Goal: Communication & Community: Answer question/provide support

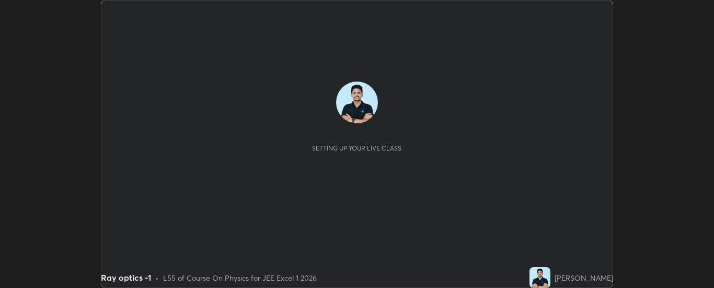
scroll to position [288, 714]
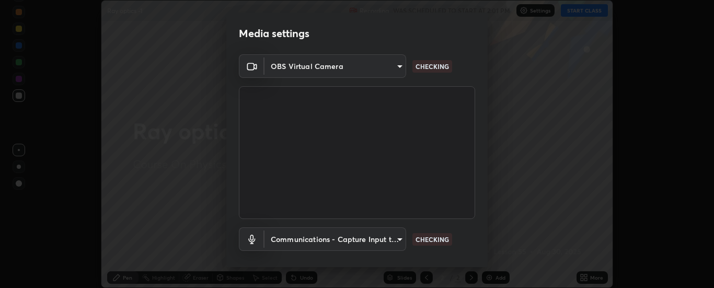
type input "62b16ade11e8ae053a7f4a6eb4e4335048c54db16a4c153b953ee654069adf1b"
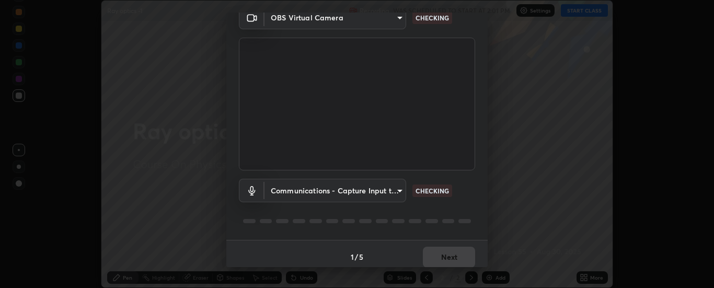
scroll to position [55, 0]
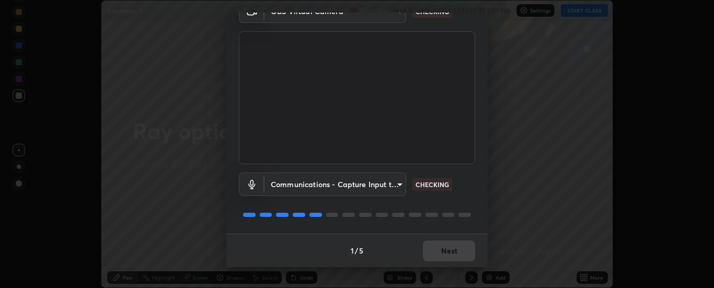
click at [396, 188] on body "Erase all Ray optics -1 Recording WAS SCHEDULED TO START AT 2:01 PM Settings ST…" at bounding box center [357, 144] width 714 height 288
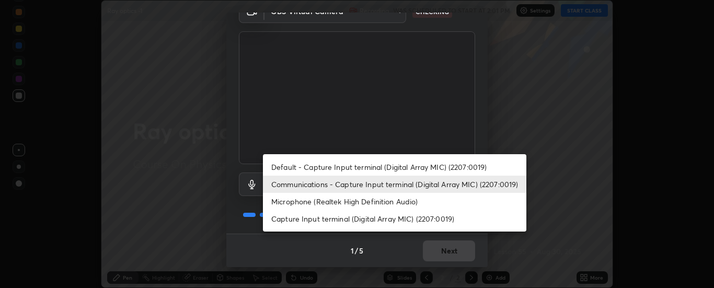
click at [376, 168] on li "Default - Capture Input terminal (Digital Array MIC) (2207:0019)" at bounding box center [394, 166] width 263 height 17
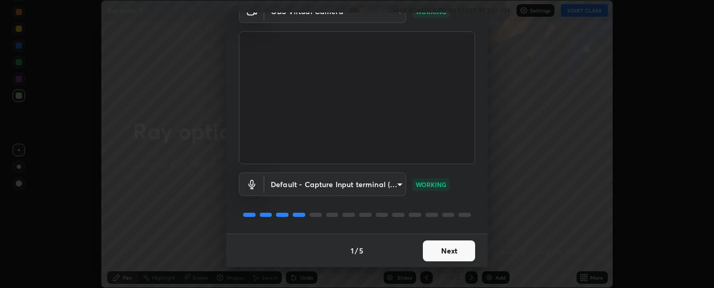
click at [324, 184] on body "Erase all Ray optics -1 Recording WAS SCHEDULED TO START AT 2:01 PM Settings ST…" at bounding box center [357, 144] width 714 height 288
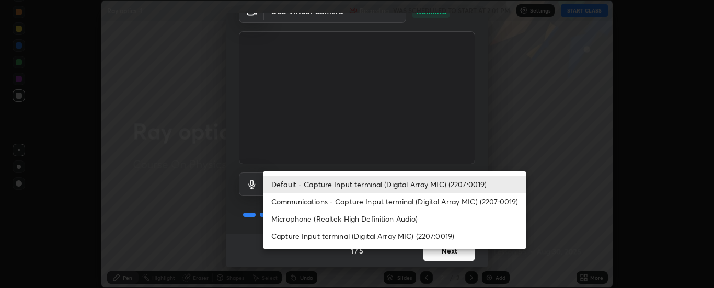
click at [288, 201] on li "Communications - Capture Input terminal (Digital Array MIC) (2207:0019)" at bounding box center [394, 201] width 263 height 17
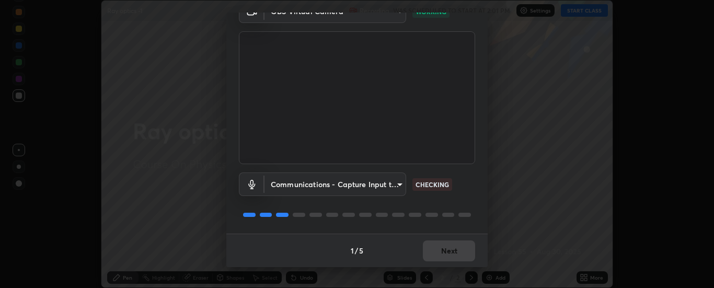
click at [288, 184] on body "Erase all Ray optics -1 Recording WAS SCHEDULED TO START AT 2:01 PM Settings ST…" at bounding box center [357, 144] width 714 height 288
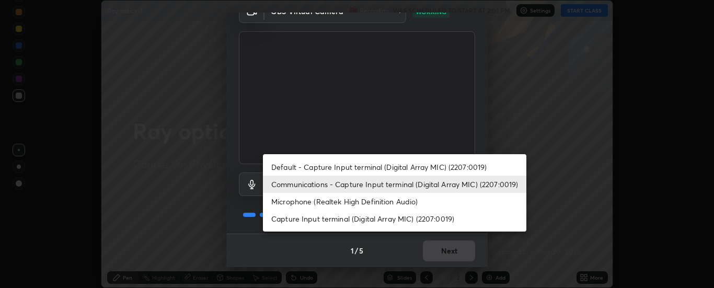
click at [283, 200] on li "Microphone (Realtek High Definition Audio)" at bounding box center [394, 201] width 263 height 17
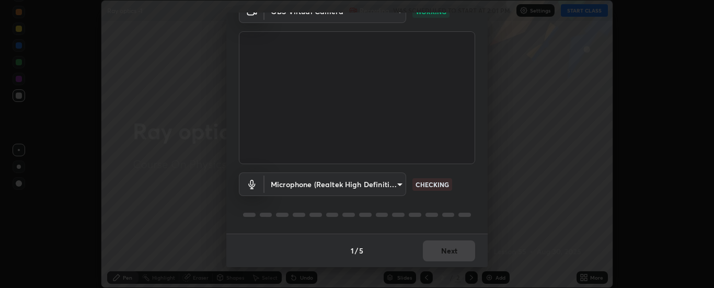
click at [279, 182] on body "Erase all Ray optics -1 Recording WAS SCHEDULED TO START AT 2:01 PM Settings ST…" at bounding box center [357, 144] width 714 height 288
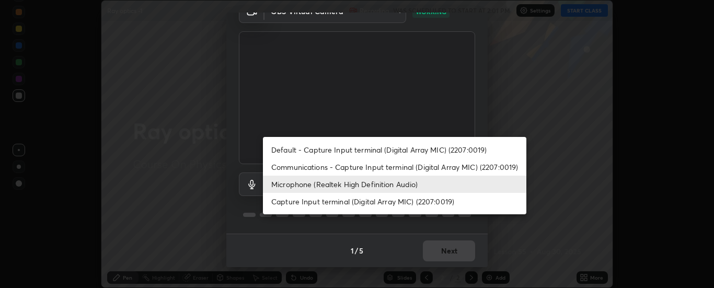
click at [285, 147] on li "Default - Capture Input terminal (Digital Array MIC) (2207:0019)" at bounding box center [394, 149] width 263 height 17
type input "default"
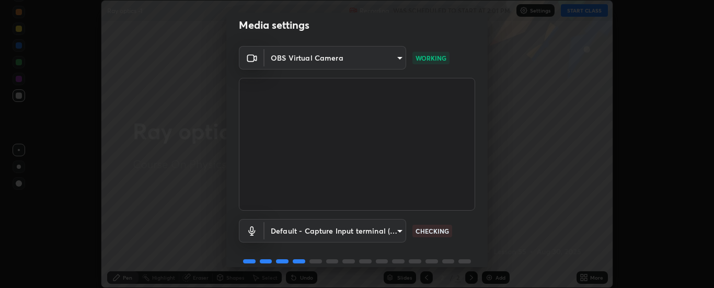
scroll to position [0, 0]
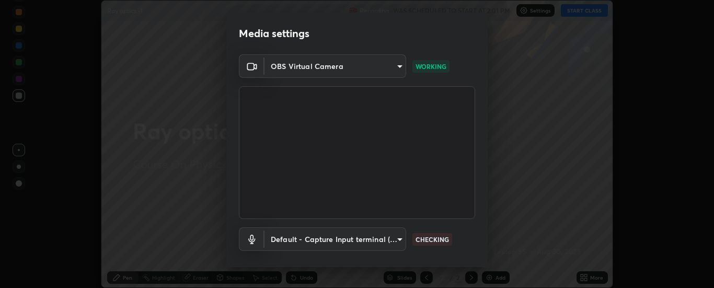
click at [286, 66] on body "Erase all Ray optics -1 Recording WAS SCHEDULED TO START AT 2:01 PM Settings ST…" at bounding box center [357, 144] width 714 height 288
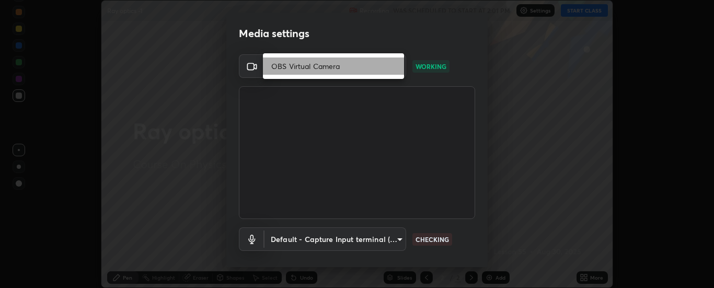
click at [281, 66] on li "OBS Virtual Camera" at bounding box center [333, 65] width 141 height 17
click at [278, 64] on body "Erase all Ray optics -1 Recording WAS SCHEDULED TO START AT 2:01 PM Settings ST…" at bounding box center [357, 144] width 714 height 288
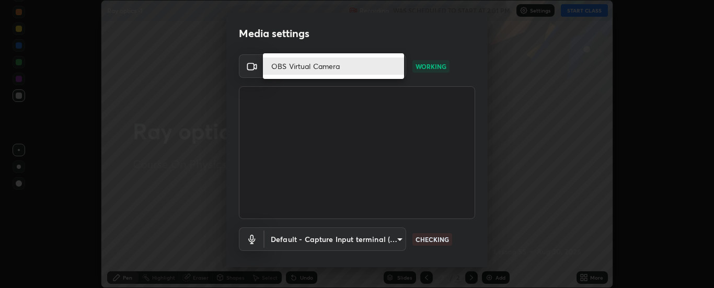
click at [280, 65] on li "OBS Virtual Camera" at bounding box center [333, 65] width 141 height 17
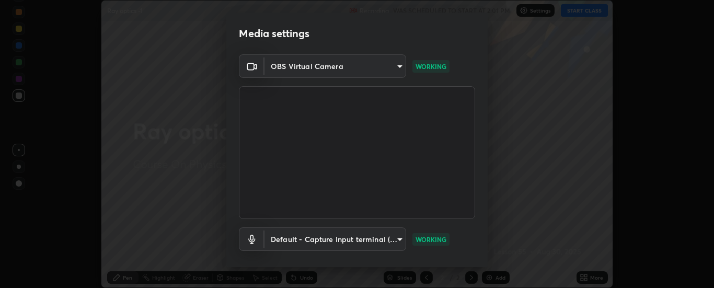
click at [293, 70] on body "Erase all Ray optics -1 Recording WAS SCHEDULED TO START AT 2:01 PM Settings ST…" at bounding box center [357, 144] width 714 height 288
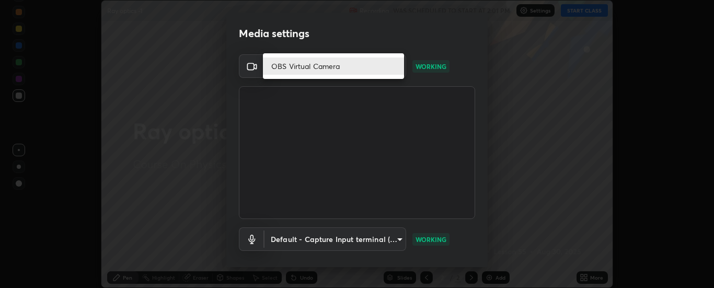
click at [305, 94] on div at bounding box center [357, 144] width 714 height 288
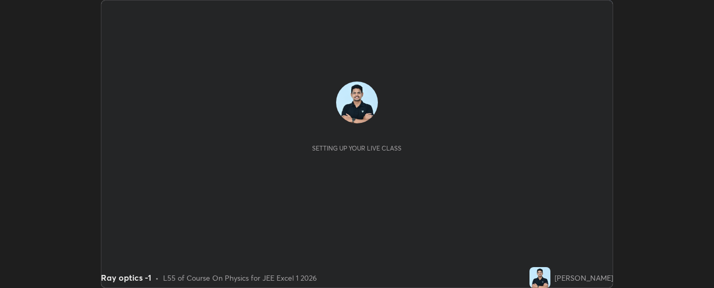
scroll to position [288, 714]
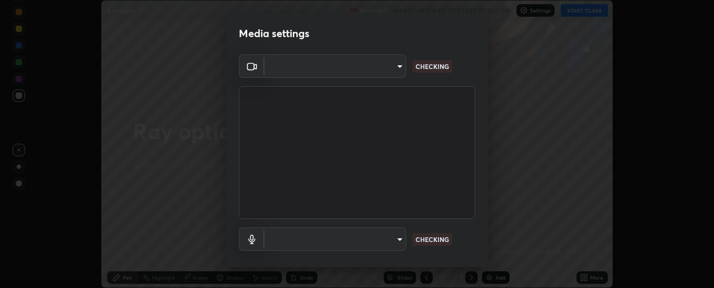
type input "62b16ade11e8ae053a7f4a6eb4e4335048c54db16a4c153b953ee654069adf1b"
type input "communications"
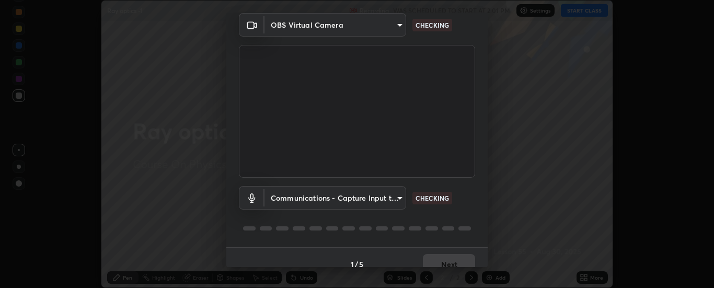
scroll to position [50, 0]
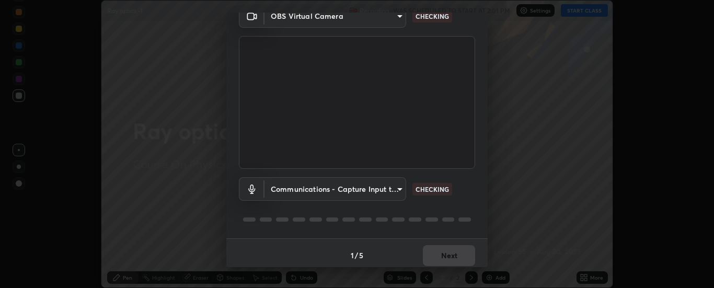
click at [389, 17] on body "Erase all Ray optics -1 Recording WAS SCHEDULED TO START AT 2:01 PM Settings ST…" at bounding box center [357, 144] width 714 height 288
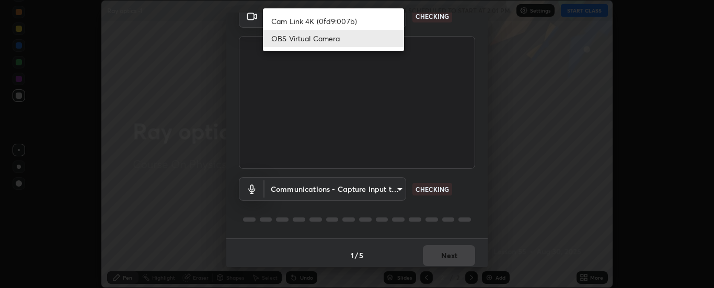
scroll to position [42, 0]
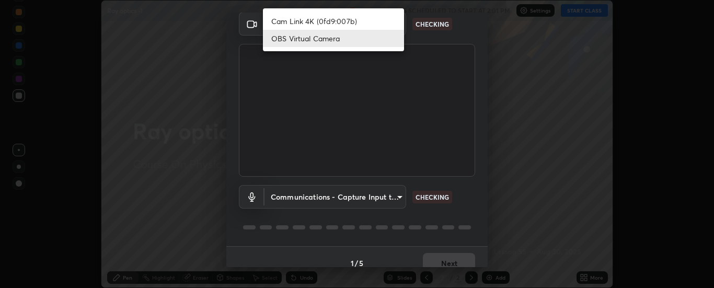
click at [366, 21] on li "Cam Link 4K (0fd9:007b)" at bounding box center [333, 21] width 141 height 17
type input "33bb49e09bcfbb4316c4890d77ad60ffd3795cdb709f4857747982be22fbf515"
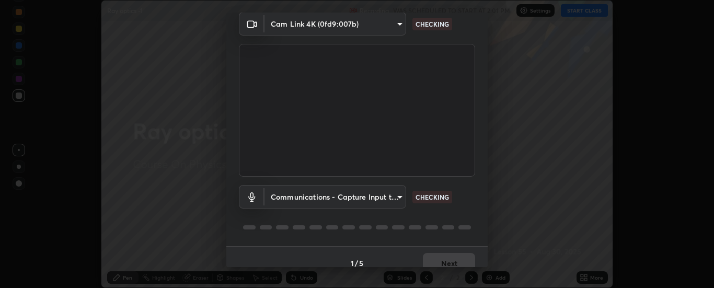
click at [398, 196] on body "Erase all Ray optics -1 Recording WAS SCHEDULED TO START AT 2:01 PM Settings ST…" at bounding box center [357, 144] width 714 height 288
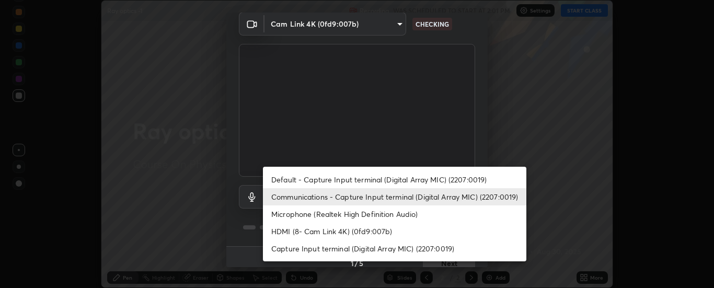
click at [392, 195] on li "Communications - Capture Input terminal (Digital Array MIC) (2207:0019)" at bounding box center [394, 196] width 263 height 17
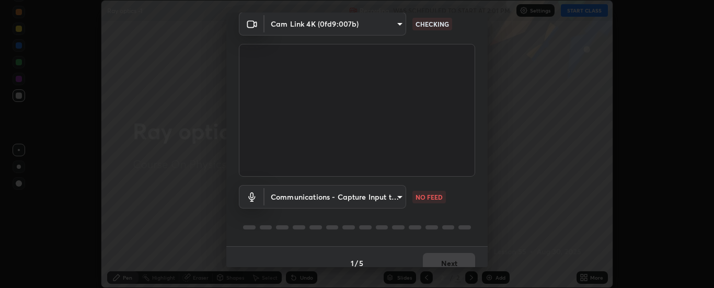
click at [388, 200] on body "Erase all Ray optics -1 Recording WAS SCHEDULED TO START AT 2:01 PM Settings ST…" at bounding box center [357, 144] width 714 height 288
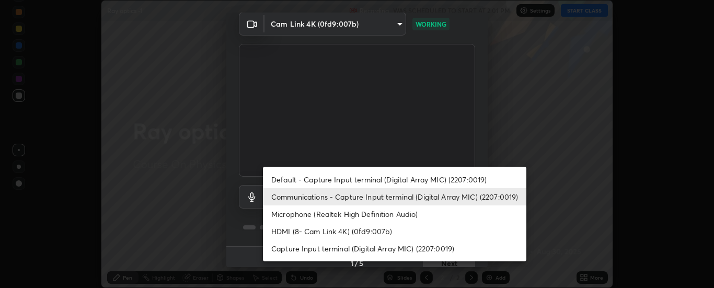
click at [363, 178] on li "Default - Capture Input terminal (Digital Array MIC) (2207:0019)" at bounding box center [394, 179] width 263 height 17
type input "default"
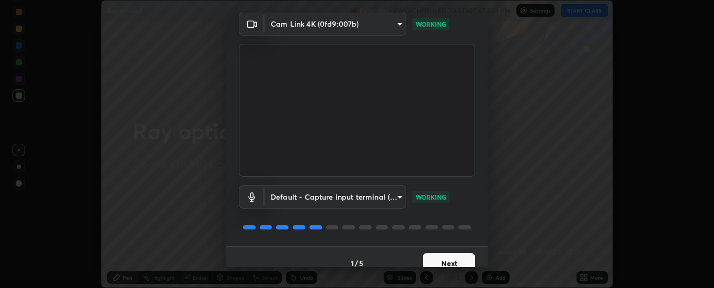
click at [449, 260] on button "Next" at bounding box center [449, 263] width 52 height 21
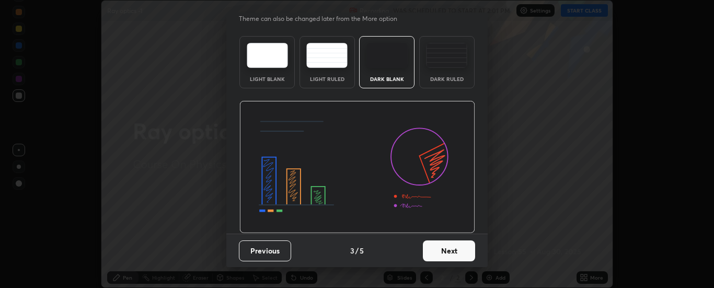
scroll to position [0, 0]
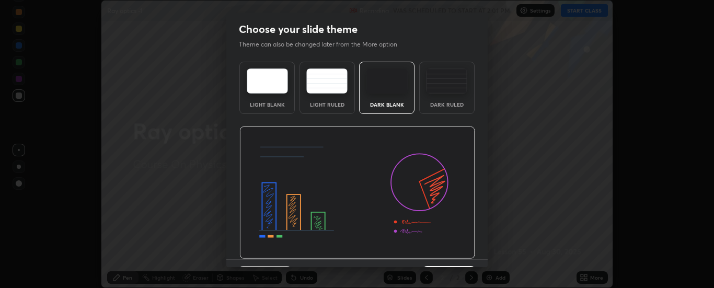
click at [451, 258] on img at bounding box center [357, 192] width 236 height 133
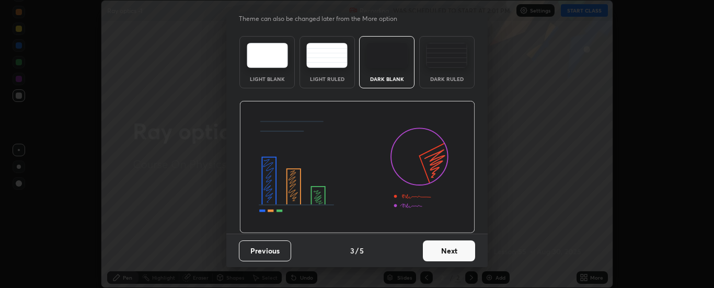
click at [439, 250] on button "Next" at bounding box center [449, 250] width 52 height 21
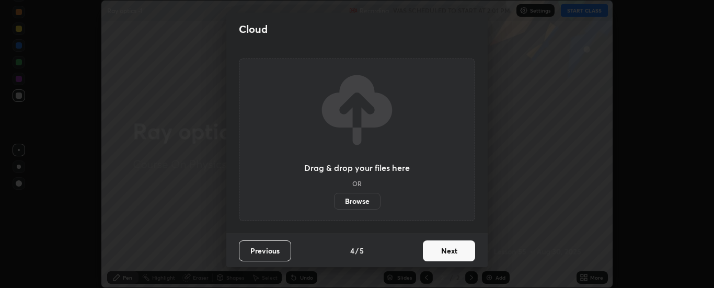
scroll to position [0, 0]
click at [444, 253] on button "Next" at bounding box center [449, 250] width 52 height 21
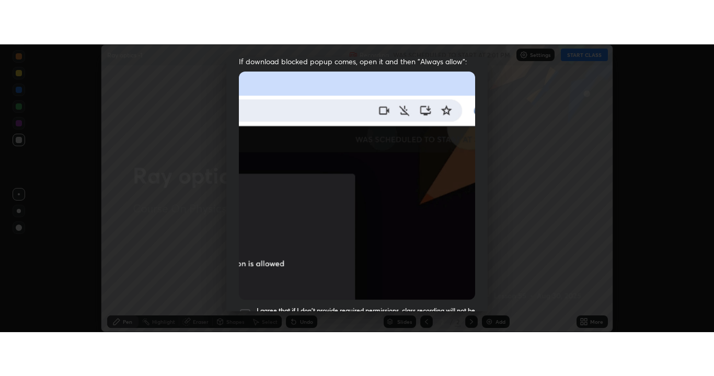
scroll to position [268, 0]
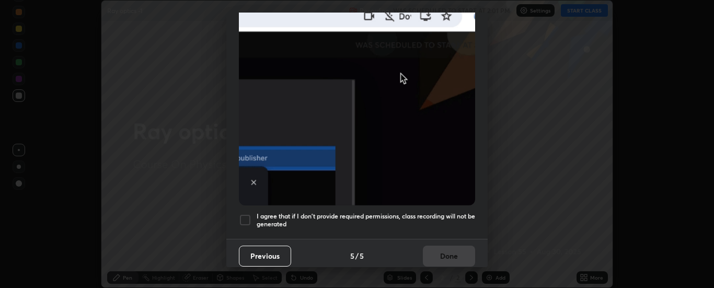
click at [247, 217] on div at bounding box center [245, 220] width 13 height 13
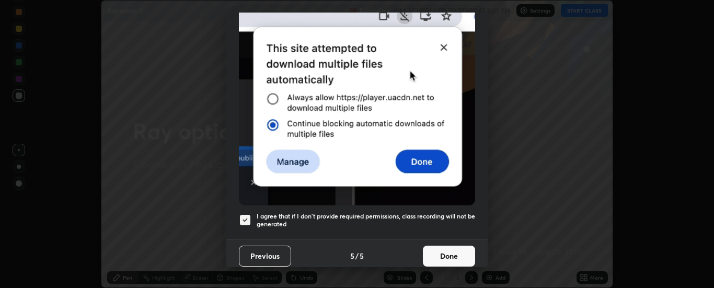
click at [443, 249] on button "Done" at bounding box center [449, 256] width 52 height 21
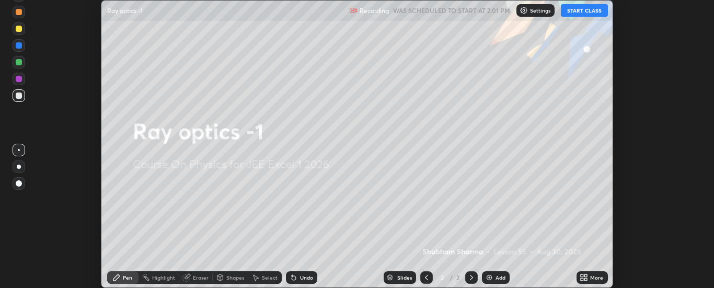
click at [580, 273] on icon at bounding box center [583, 277] width 8 height 8
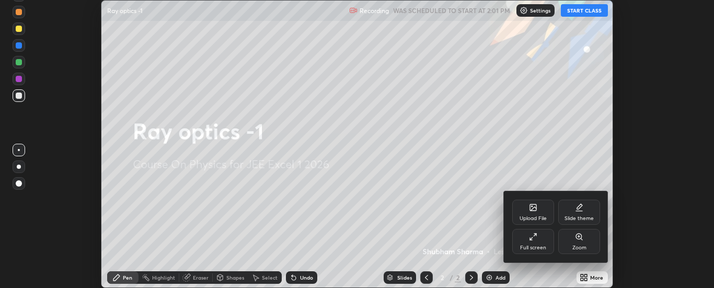
click at [533, 236] on icon at bounding box center [534, 235] width 3 height 3
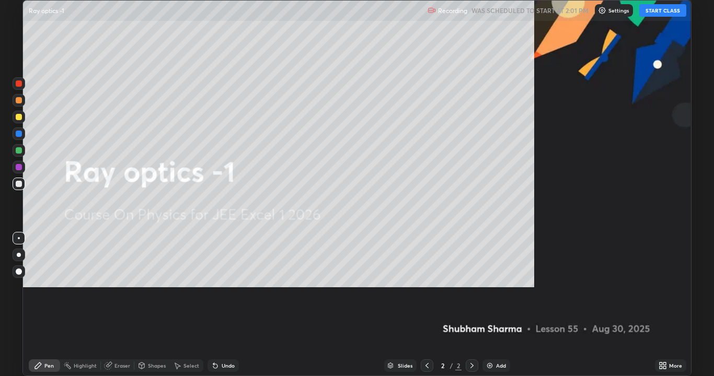
scroll to position [376, 714]
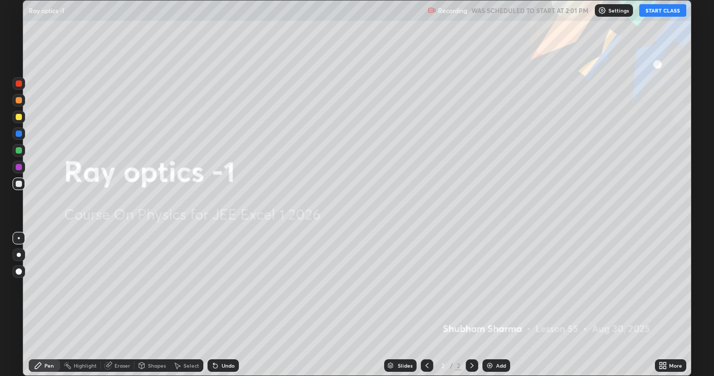
click at [668, 10] on button "START CLASS" at bounding box center [662, 10] width 47 height 13
click at [499, 287] on div "Add" at bounding box center [501, 365] width 10 height 5
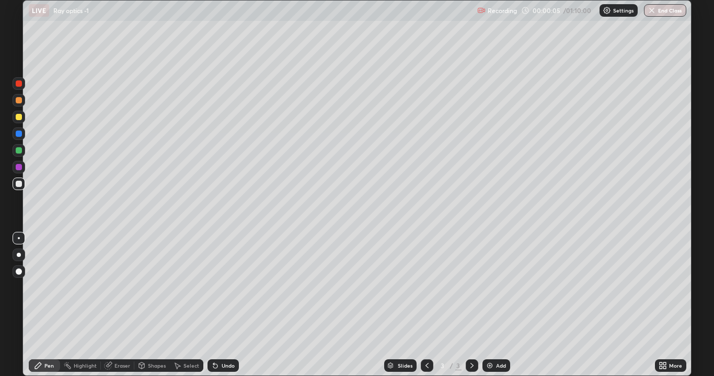
click at [20, 256] on div at bounding box center [19, 255] width 4 height 4
click at [148, 287] on div "Shapes" at bounding box center [157, 365] width 18 height 5
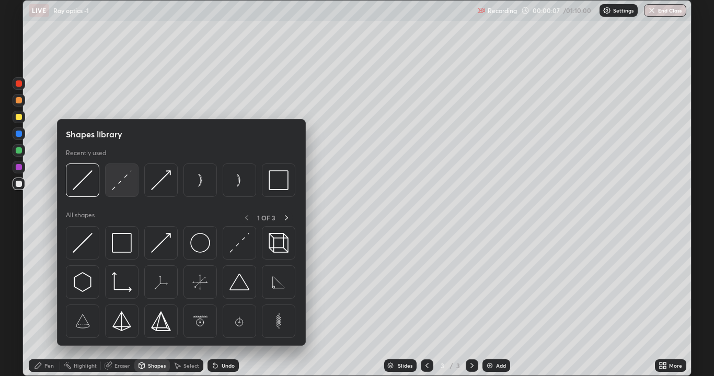
click at [112, 188] on img at bounding box center [122, 180] width 20 height 20
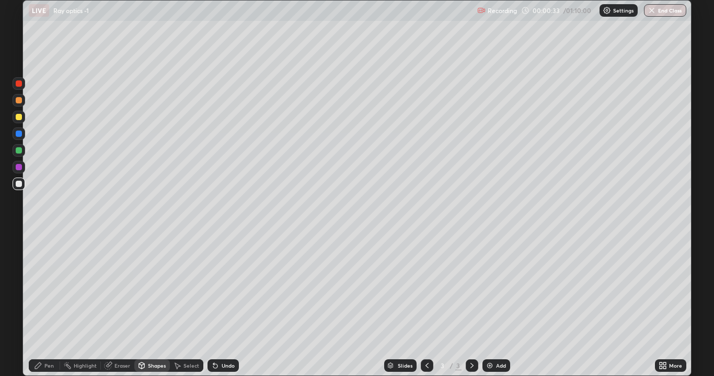
click at [149, 287] on div "Shapes" at bounding box center [157, 365] width 18 height 5
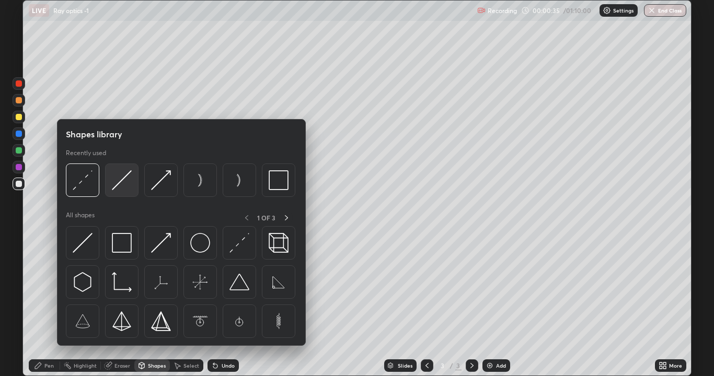
click at [121, 188] on img at bounding box center [122, 180] width 20 height 20
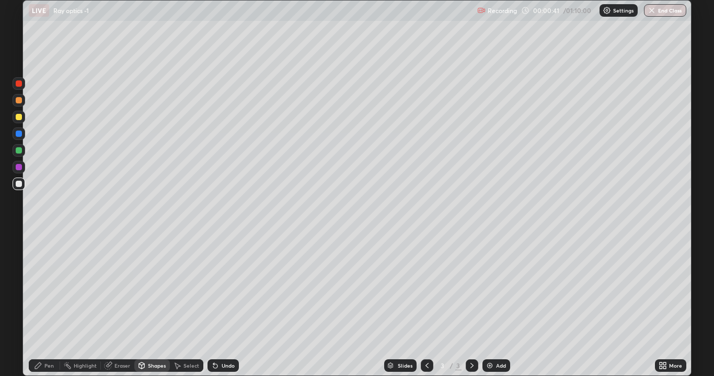
click at [45, 287] on div "Pen" at bounding box center [48, 365] width 9 height 5
click at [145, 287] on icon at bounding box center [141, 366] width 8 height 8
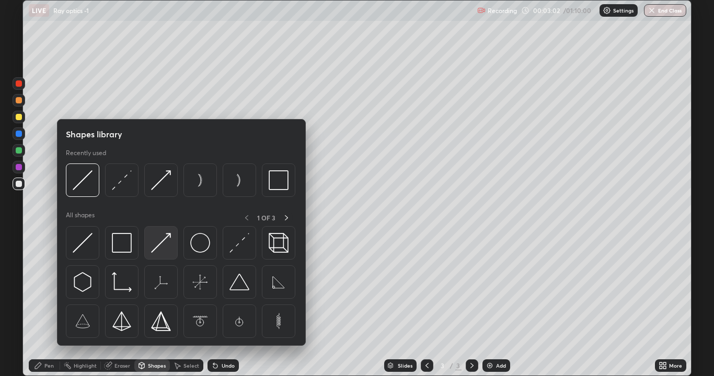
click at [159, 238] on img at bounding box center [161, 243] width 20 height 20
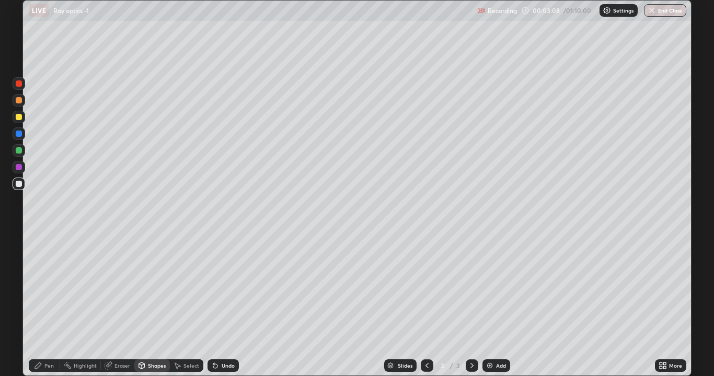
click at [222, 287] on div "Undo" at bounding box center [228, 365] width 13 height 5
click at [496, 287] on div "Add" at bounding box center [501, 365] width 10 height 5
click at [142, 287] on icon at bounding box center [142, 366] width 6 height 6
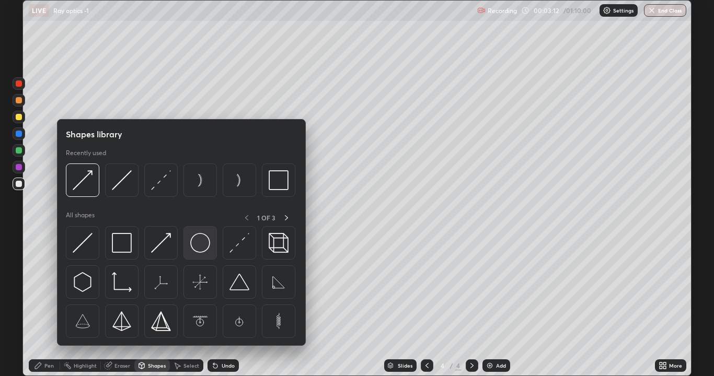
click at [201, 246] on img at bounding box center [200, 243] width 20 height 20
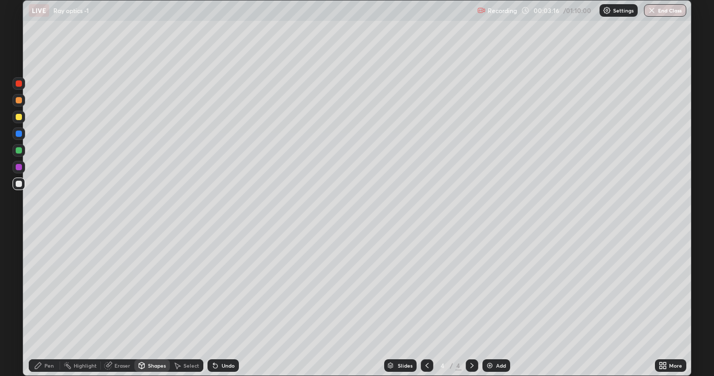
click at [48, 287] on div "Pen" at bounding box center [48, 365] width 9 height 5
click at [148, 287] on div "Shapes" at bounding box center [157, 365] width 18 height 5
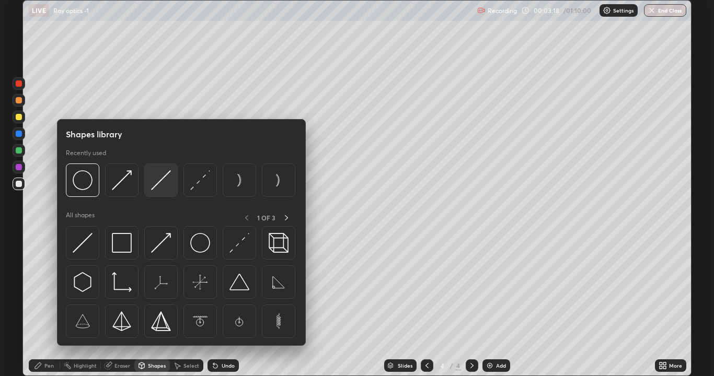
click at [158, 185] on img at bounding box center [161, 180] width 20 height 20
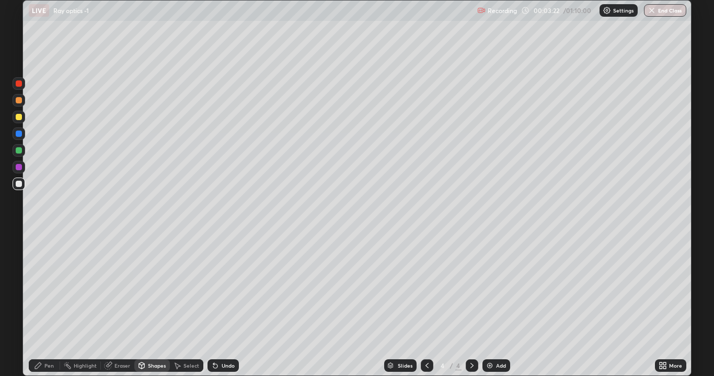
click at [41, 287] on icon at bounding box center [38, 366] width 8 height 8
click at [223, 287] on div "Undo" at bounding box center [228, 365] width 13 height 5
click at [223, 287] on div "Undo" at bounding box center [222, 365] width 31 height 13
click at [154, 287] on div "Shapes" at bounding box center [152, 365] width 36 height 13
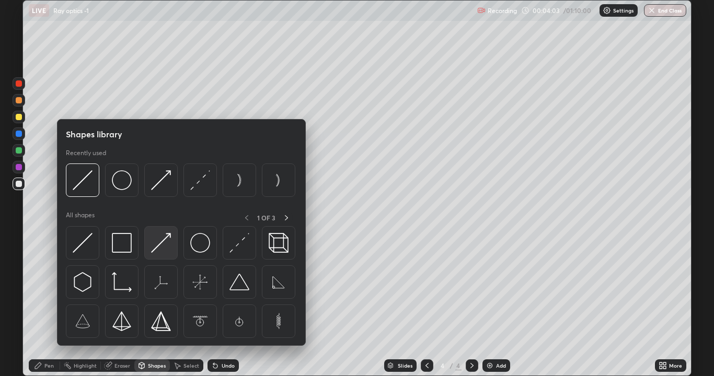
click at [162, 246] on img at bounding box center [161, 243] width 20 height 20
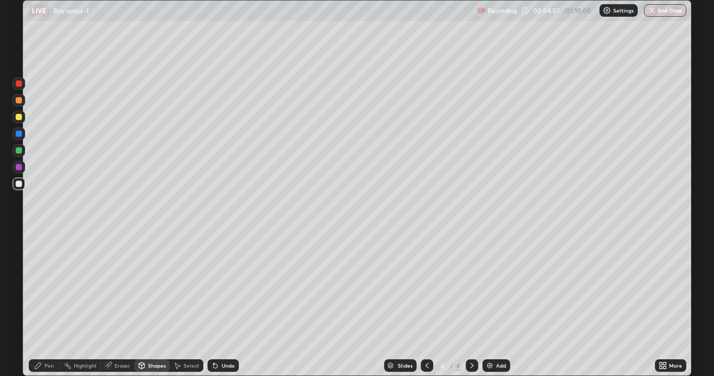
click at [42, 287] on div "Pen" at bounding box center [44, 365] width 31 height 13
click at [142, 287] on icon at bounding box center [142, 366] width 6 height 6
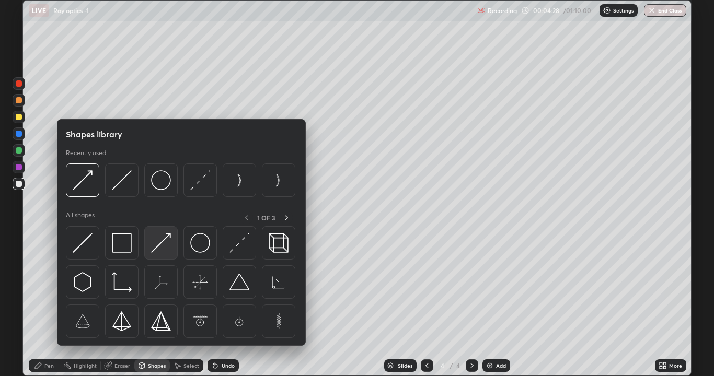
click at [168, 243] on img at bounding box center [161, 243] width 20 height 20
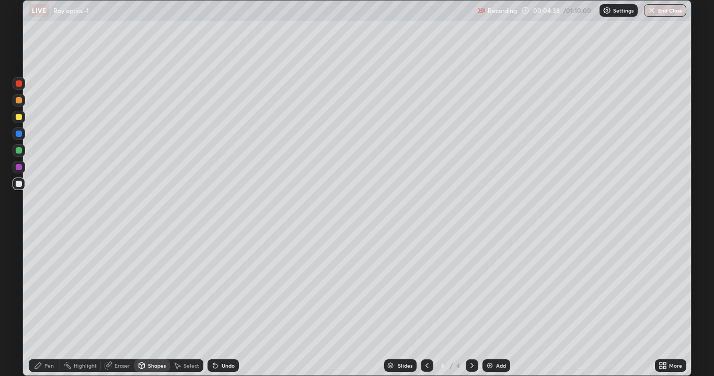
click at [48, 287] on div "Pen" at bounding box center [48, 365] width 9 height 5
click at [47, 287] on div "Pen" at bounding box center [48, 365] width 9 height 5
click at [135, 287] on div "Shapes" at bounding box center [152, 365] width 36 height 13
click at [52, 287] on div "Pen" at bounding box center [48, 365] width 9 height 5
click at [149, 287] on div "Shapes" at bounding box center [157, 365] width 18 height 5
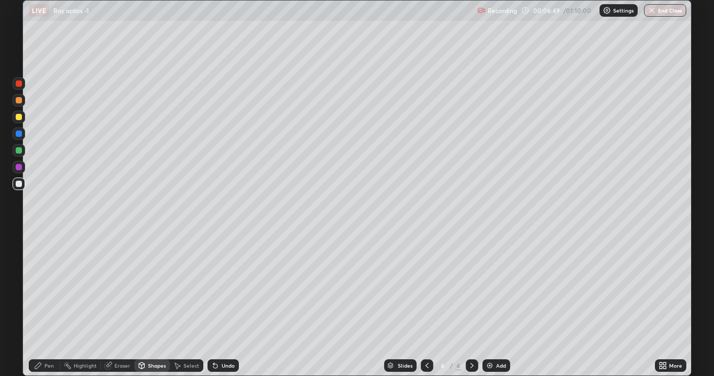
click at [217, 287] on icon at bounding box center [215, 366] width 8 height 8
click at [150, 287] on div "Shapes" at bounding box center [157, 365] width 18 height 5
click at [43, 287] on div "Pen" at bounding box center [44, 365] width 31 height 13
click at [19, 116] on div at bounding box center [19, 117] width 6 height 6
click at [425, 287] on icon at bounding box center [427, 366] width 8 height 8
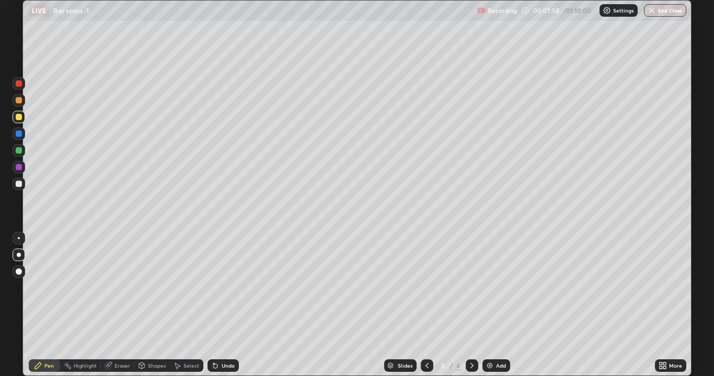
click at [466, 287] on div at bounding box center [472, 365] width 13 height 13
click at [427, 287] on icon at bounding box center [426, 365] width 3 height 5
click at [111, 287] on icon at bounding box center [109, 364] width 6 height 5
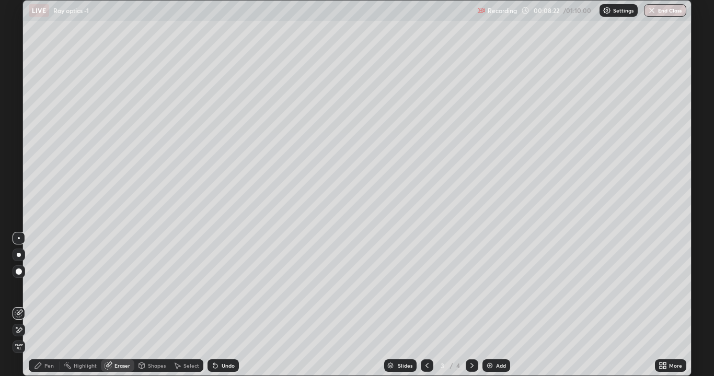
click at [427, 287] on icon at bounding box center [427, 366] width 8 height 8
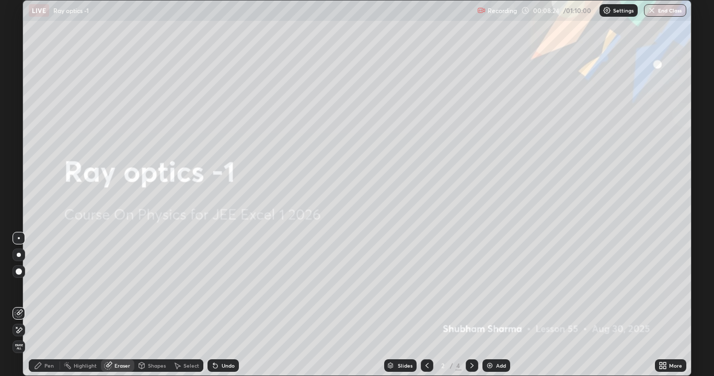
click at [469, 287] on icon at bounding box center [472, 366] width 8 height 8
click at [473, 287] on icon at bounding box center [472, 366] width 8 height 8
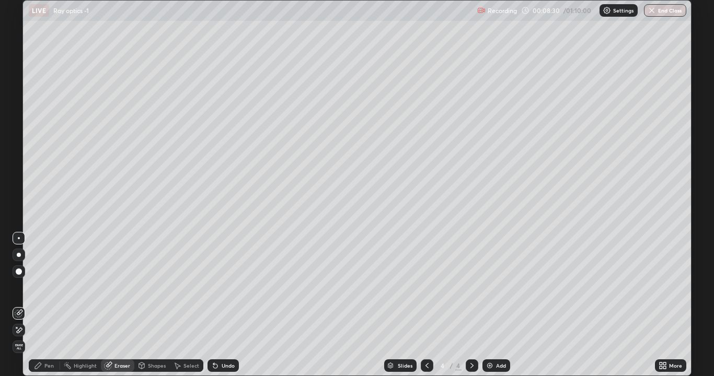
click at [426, 287] on div at bounding box center [427, 365] width 13 height 13
click at [41, 287] on icon at bounding box center [38, 366] width 8 height 8
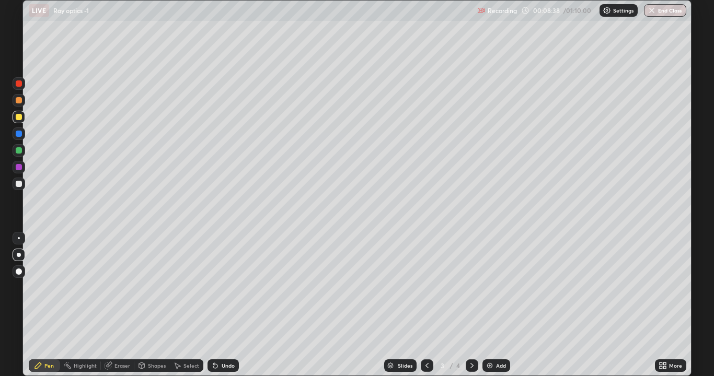
click at [425, 287] on icon at bounding box center [427, 366] width 8 height 8
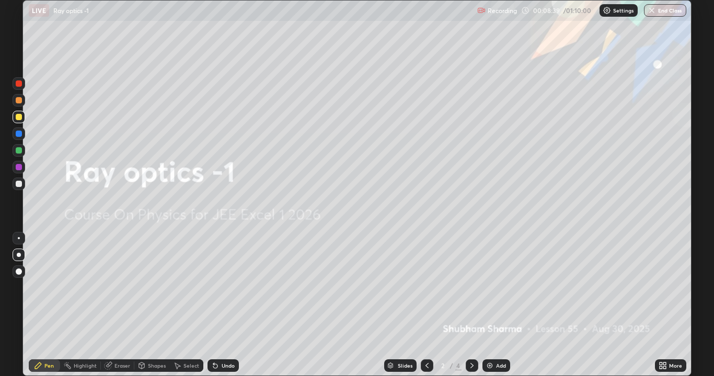
click at [469, 287] on icon at bounding box center [472, 366] width 8 height 8
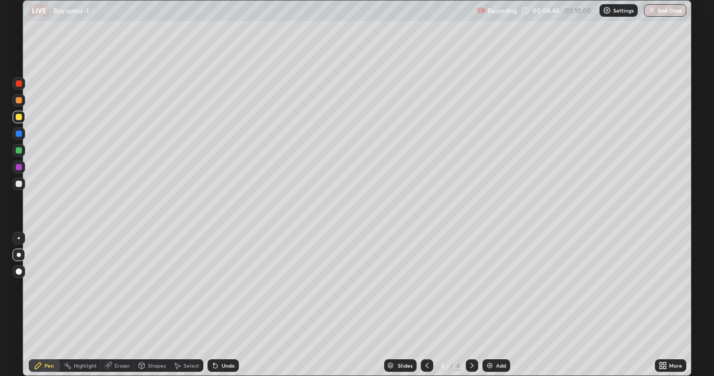
click at [469, 287] on icon at bounding box center [472, 366] width 8 height 8
click at [426, 287] on icon at bounding box center [427, 366] width 8 height 8
click at [472, 287] on icon at bounding box center [471, 365] width 3 height 5
click at [222, 287] on div "Undo" at bounding box center [228, 365] width 13 height 5
click at [119, 287] on div "Eraser" at bounding box center [122, 365] width 16 height 5
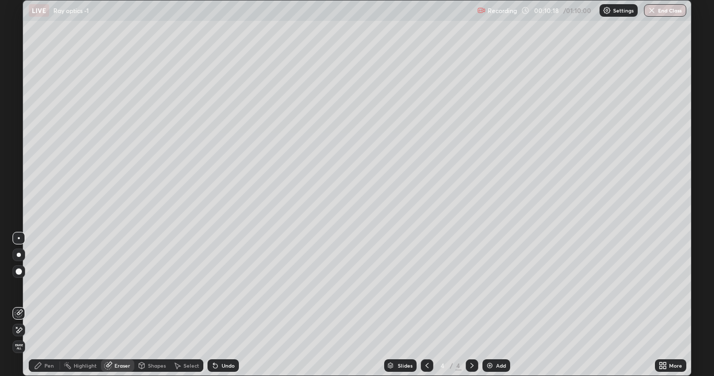
click at [113, 287] on div "Eraser" at bounding box center [117, 365] width 33 height 13
click at [19, 287] on div at bounding box center [19, 330] width 13 height 13
click at [18, 287] on div at bounding box center [19, 313] width 13 height 13
click at [22, 287] on div at bounding box center [19, 330] width 13 height 13
click at [40, 287] on div "Pen" at bounding box center [44, 365] width 31 height 13
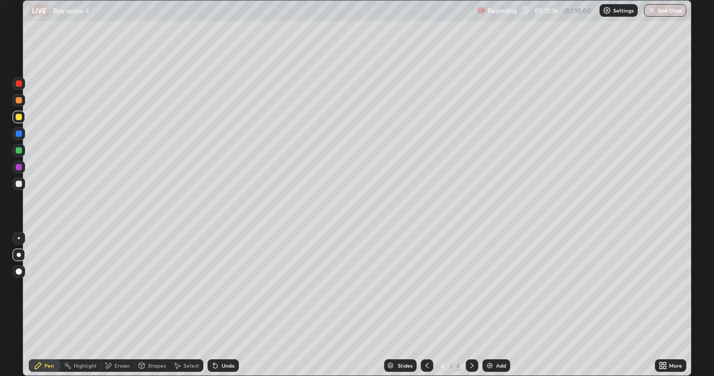
click at [425, 287] on icon at bounding box center [427, 366] width 8 height 8
click at [233, 287] on div "Undo" at bounding box center [228, 365] width 13 height 5
click at [228, 287] on div "Undo" at bounding box center [222, 365] width 31 height 13
click at [218, 287] on div "Undo" at bounding box center [222, 365] width 31 height 13
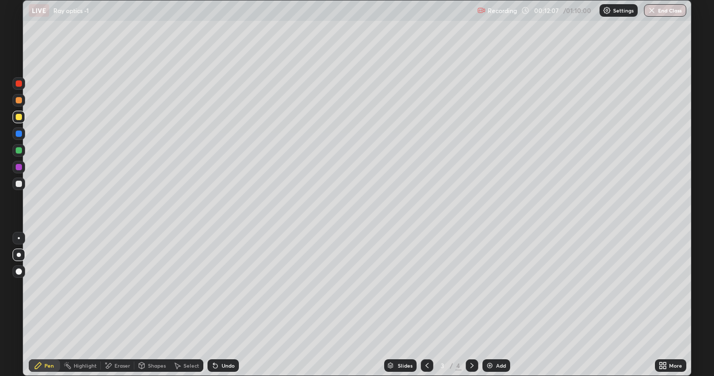
click at [219, 287] on div "Undo" at bounding box center [222, 365] width 31 height 13
click at [222, 287] on div "Undo" at bounding box center [222, 365] width 31 height 13
click at [114, 287] on div "Eraser" at bounding box center [122, 365] width 16 height 5
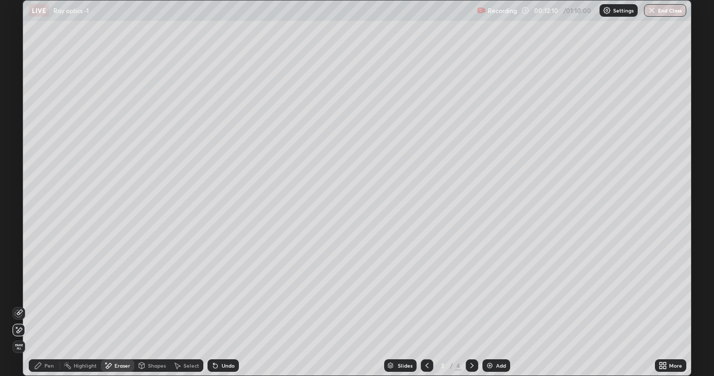
click at [40, 287] on icon at bounding box center [38, 366] width 8 height 8
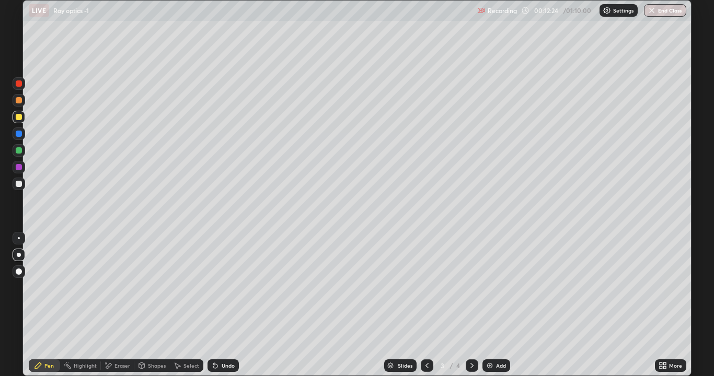
click at [471, 287] on icon at bounding box center [471, 365] width 3 height 5
click at [496, 287] on div "Add" at bounding box center [501, 365] width 10 height 5
click at [152, 287] on div "Shapes" at bounding box center [157, 365] width 18 height 5
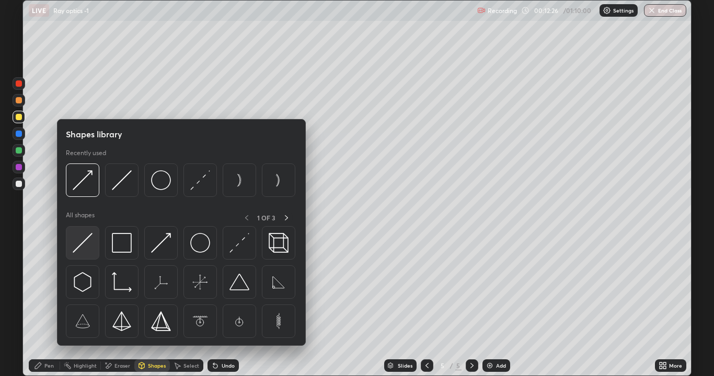
click at [84, 240] on img at bounding box center [83, 243] width 20 height 20
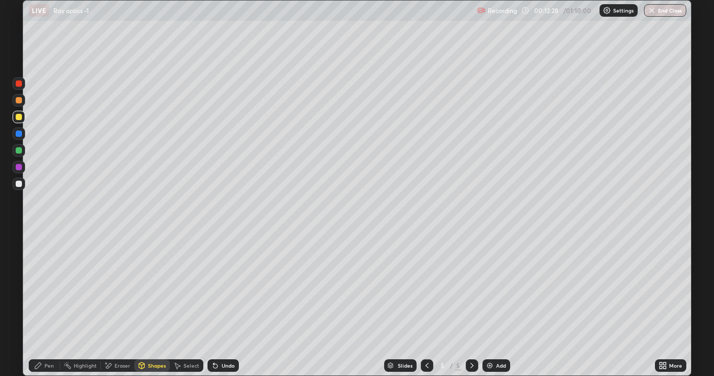
click at [41, 287] on icon at bounding box center [38, 366] width 8 height 8
click at [124, 287] on div "Eraser" at bounding box center [117, 365] width 33 height 13
click at [148, 287] on div "Shapes" at bounding box center [157, 365] width 18 height 5
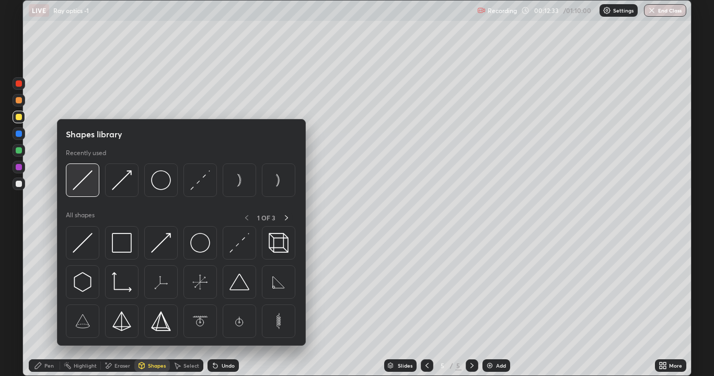
click at [84, 184] on img at bounding box center [83, 180] width 20 height 20
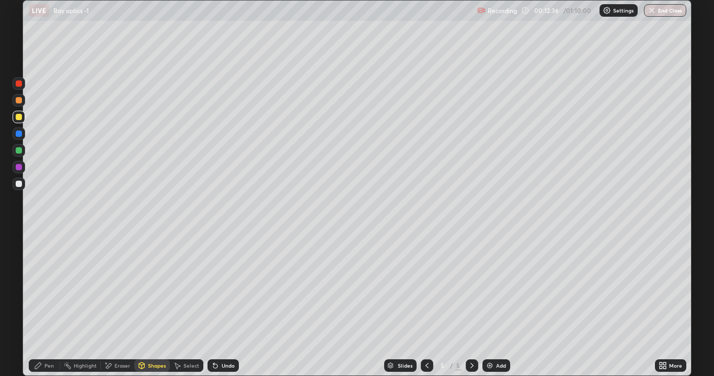
click at [44, 287] on div "Pen" at bounding box center [44, 365] width 31 height 13
click at [19, 150] on div at bounding box center [19, 150] width 6 height 6
click at [229, 287] on div "Undo" at bounding box center [228, 365] width 13 height 5
click at [226, 287] on div "Undo" at bounding box center [228, 365] width 13 height 5
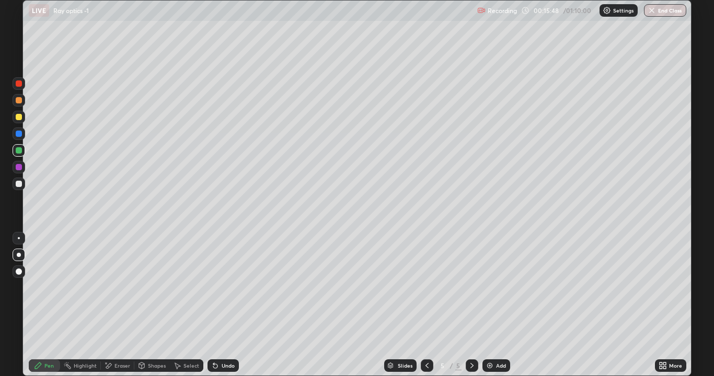
click at [226, 287] on div "Undo" at bounding box center [222, 365] width 31 height 13
click at [225, 287] on div "Undo" at bounding box center [222, 365] width 31 height 13
click at [216, 287] on div "Undo" at bounding box center [222, 365] width 31 height 13
click at [496, 287] on div "Add" at bounding box center [501, 365] width 10 height 5
click at [154, 287] on div "Shapes" at bounding box center [157, 365] width 18 height 5
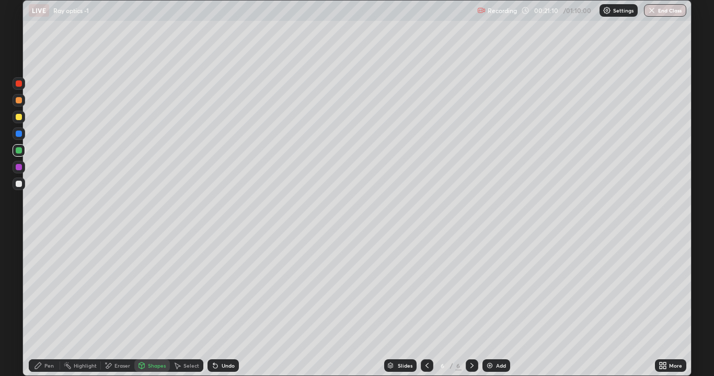
click at [113, 287] on div "Eraser" at bounding box center [117, 365] width 33 height 13
click at [50, 287] on div "Pen" at bounding box center [44, 365] width 31 height 13
click at [223, 287] on div "Undo" at bounding box center [221, 365] width 36 height 21
click at [229, 287] on div "Undo" at bounding box center [222, 365] width 31 height 13
click at [228, 287] on div "Undo" at bounding box center [222, 365] width 31 height 13
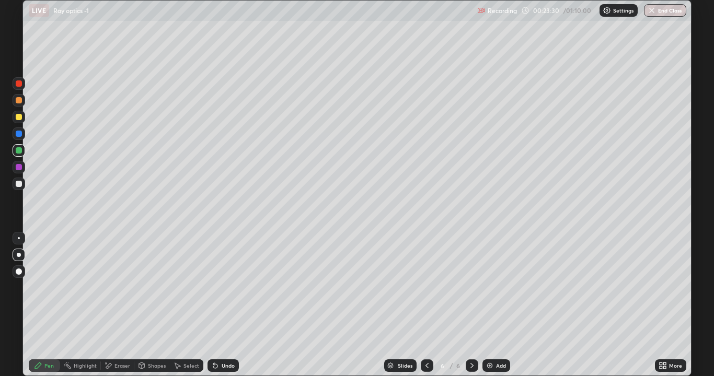
click at [226, 287] on div "Undo" at bounding box center [222, 365] width 31 height 13
click at [428, 287] on icon at bounding box center [427, 366] width 8 height 8
click at [228, 287] on div "Undo" at bounding box center [228, 365] width 13 height 5
click at [423, 287] on div at bounding box center [427, 365] width 13 height 13
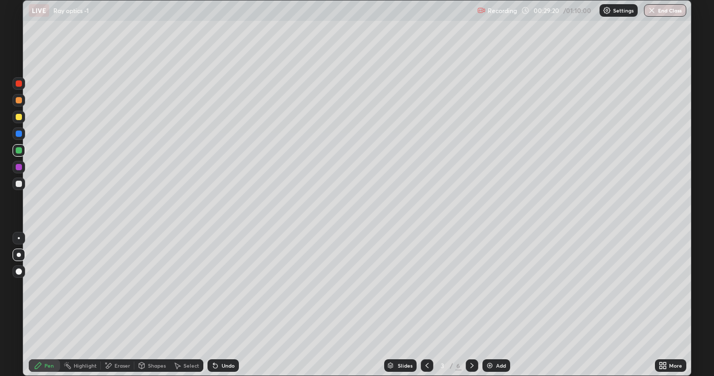
click at [413, 287] on div "Slides" at bounding box center [400, 365] width 32 height 13
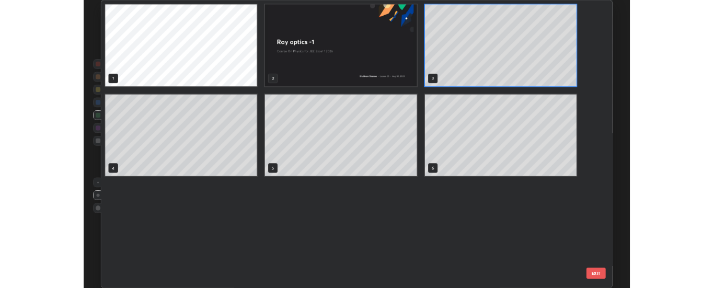
scroll to position [372, 663]
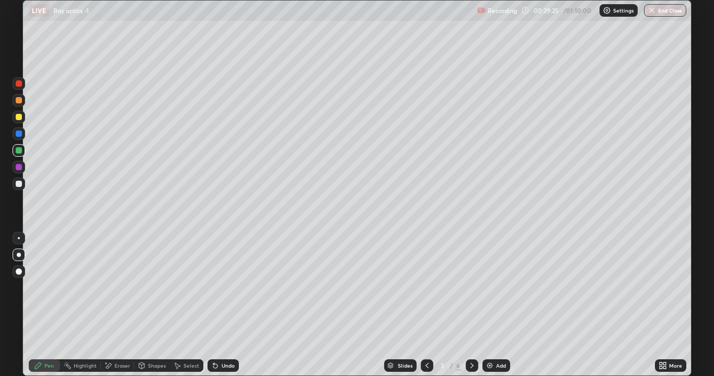
click at [470, 287] on icon at bounding box center [471, 365] width 3 height 5
click at [224, 287] on div "Undo" at bounding box center [222, 365] width 31 height 13
click at [105, 287] on icon at bounding box center [108, 366] width 8 height 9
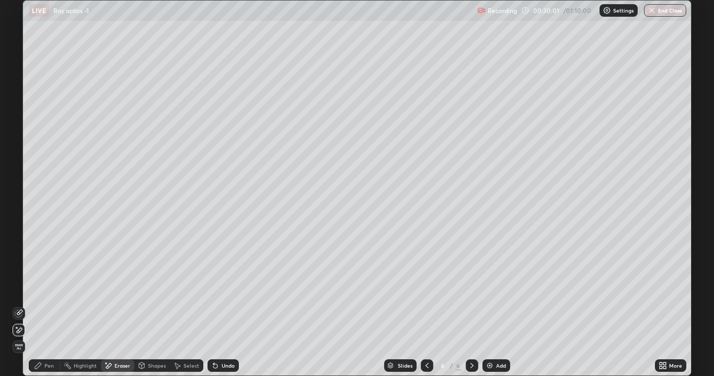
click at [50, 287] on div "Pen" at bounding box center [48, 365] width 9 height 5
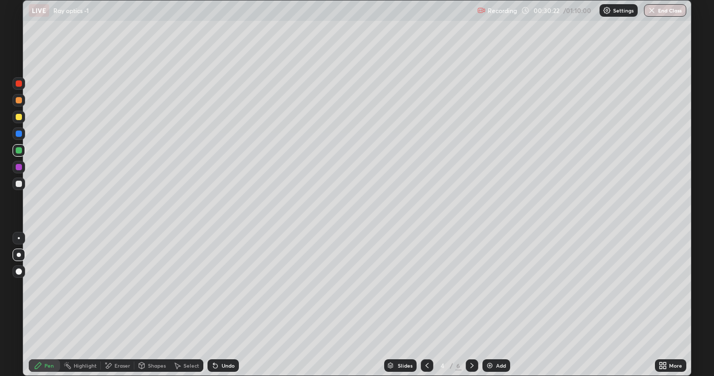
click at [148, 287] on div "Shapes" at bounding box center [157, 365] width 18 height 5
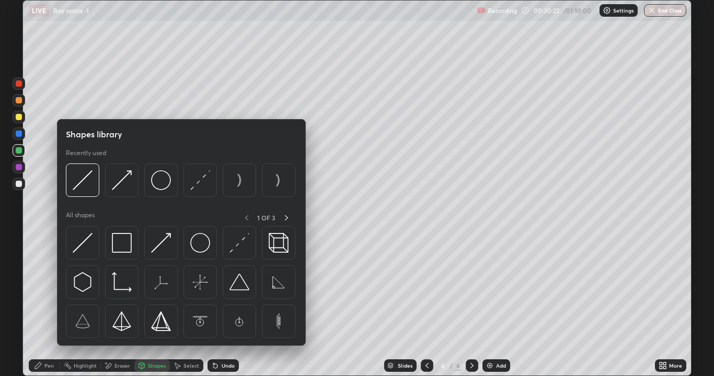
click at [108, 287] on icon at bounding box center [109, 365] width 6 height 5
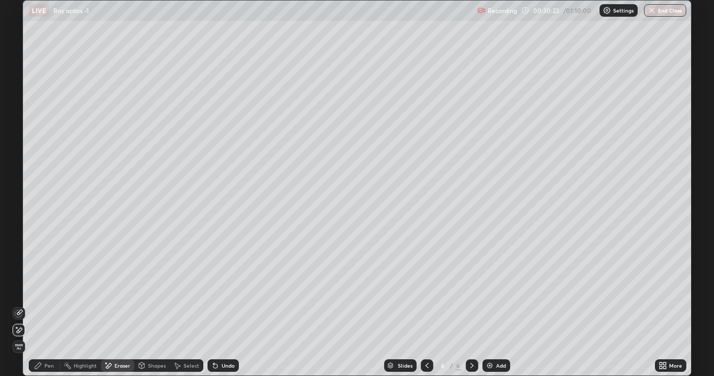
click at [15, 287] on icon at bounding box center [19, 313] width 8 height 8
click at [42, 287] on icon at bounding box center [38, 366] width 8 height 8
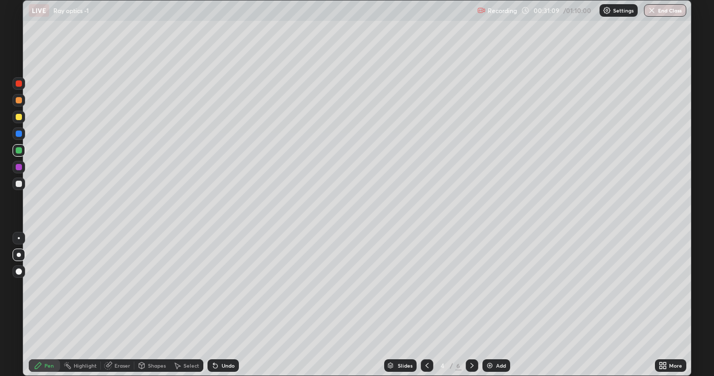
click at [228, 287] on div "Undo" at bounding box center [222, 365] width 31 height 13
click at [233, 287] on div "Undo" at bounding box center [222, 365] width 31 height 13
click at [228, 287] on div "Undo" at bounding box center [228, 365] width 13 height 5
click at [227, 287] on div "Undo" at bounding box center [228, 365] width 13 height 5
click at [227, 287] on div "Undo" at bounding box center [222, 365] width 31 height 13
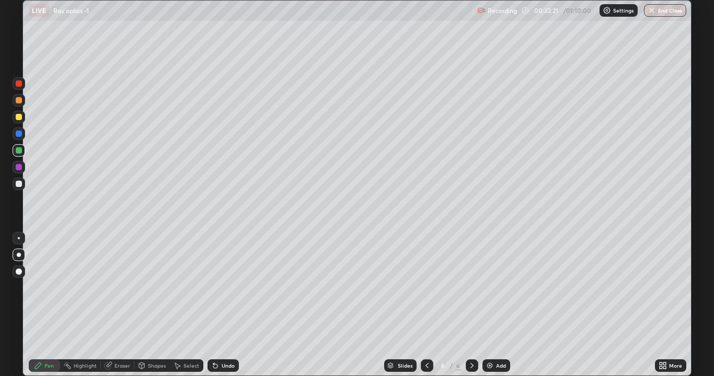
click at [222, 287] on div "Undo" at bounding box center [228, 365] width 13 height 5
click at [18, 114] on div at bounding box center [19, 117] width 6 height 6
click at [114, 287] on div "Eraser" at bounding box center [122, 365] width 16 height 5
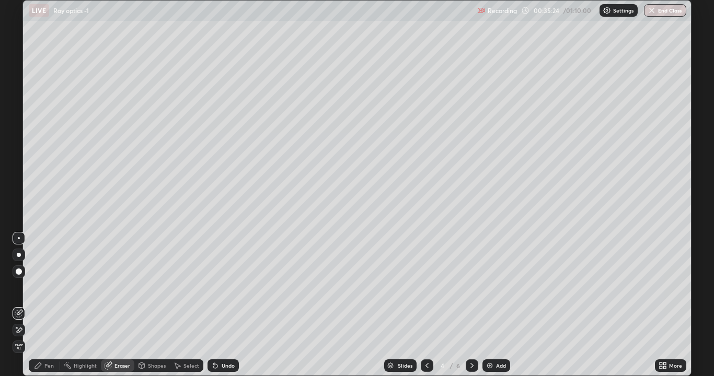
click at [469, 287] on icon at bounding box center [472, 366] width 8 height 8
click at [48, 287] on div "Pen" at bounding box center [48, 365] width 9 height 5
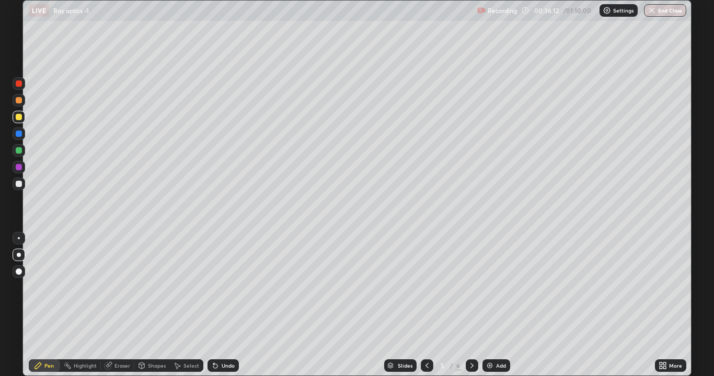
click at [228, 287] on div "Undo" at bounding box center [228, 365] width 13 height 5
click at [470, 287] on icon at bounding box center [472, 366] width 8 height 8
click at [500, 287] on div "Add" at bounding box center [496, 365] width 28 height 13
click at [18, 150] on div at bounding box center [19, 150] width 6 height 6
click at [18, 119] on div at bounding box center [19, 117] width 6 height 6
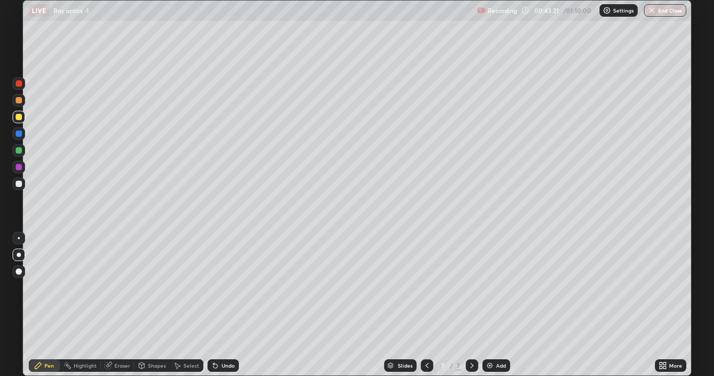
click at [212, 287] on div "Undo" at bounding box center [222, 365] width 31 height 13
click at [236, 287] on div "Undo" at bounding box center [222, 365] width 31 height 13
click at [229, 287] on div "Undo" at bounding box center [222, 365] width 31 height 13
click at [237, 287] on div "Undo" at bounding box center [222, 365] width 31 height 13
click at [235, 287] on div "Undo" at bounding box center [222, 365] width 31 height 13
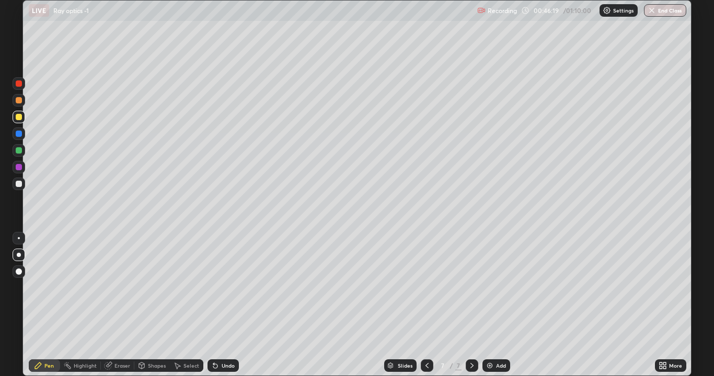
click at [496, 287] on div "Add" at bounding box center [501, 365] width 10 height 5
click at [218, 287] on div "Undo" at bounding box center [222, 365] width 31 height 13
click at [178, 287] on icon at bounding box center [177, 366] width 8 height 8
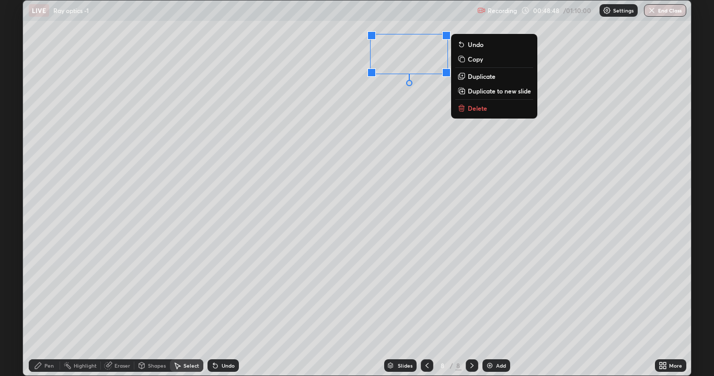
click at [40, 287] on icon at bounding box center [38, 366] width 6 height 6
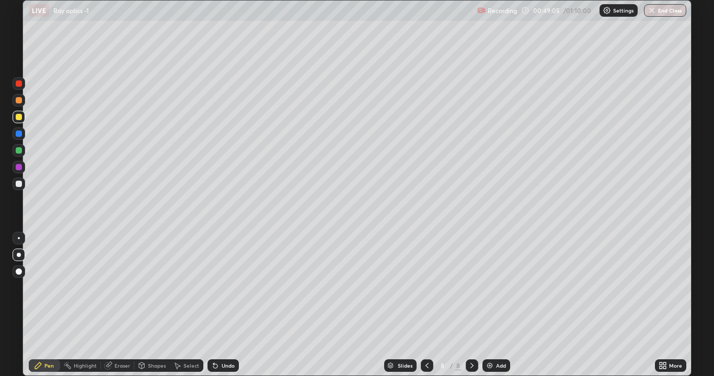
click at [224, 287] on div "Undo" at bounding box center [228, 365] width 13 height 5
click at [228, 287] on div "Undo" at bounding box center [222, 365] width 31 height 13
click at [220, 287] on div "Undo" at bounding box center [222, 365] width 31 height 13
click at [221, 287] on div "Undo" at bounding box center [222, 365] width 31 height 13
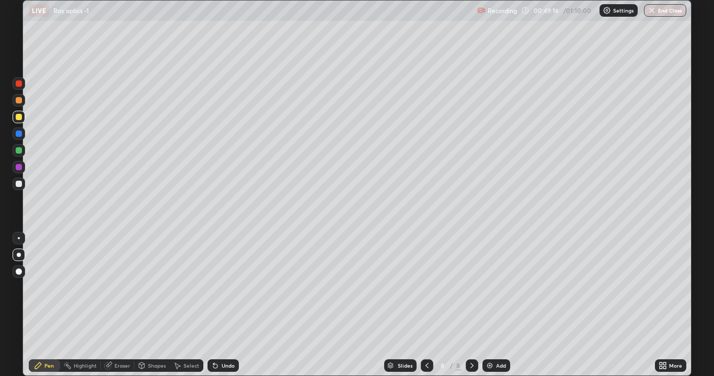
click at [223, 287] on div "Undo" at bounding box center [222, 365] width 31 height 13
click at [219, 287] on div "Undo" at bounding box center [222, 365] width 31 height 13
click at [218, 287] on div "Undo" at bounding box center [222, 365] width 31 height 13
click at [217, 287] on div "Undo" at bounding box center [222, 365] width 31 height 13
click at [493, 287] on div "Add" at bounding box center [496, 365] width 28 height 13
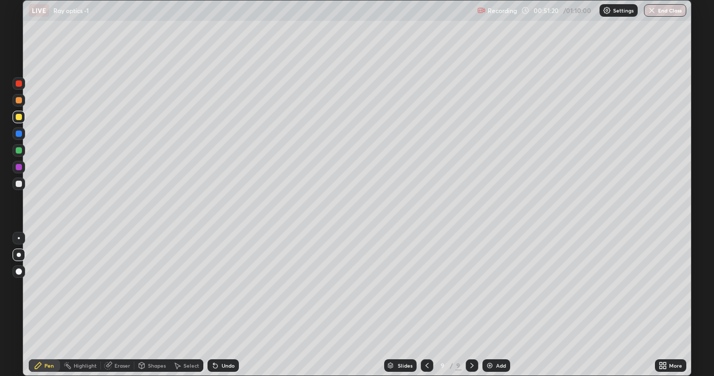
click at [224, 287] on div "Undo" at bounding box center [228, 365] width 13 height 5
click at [218, 287] on div "Undo" at bounding box center [222, 365] width 31 height 13
click at [217, 287] on icon at bounding box center [215, 366] width 8 height 8
click at [222, 287] on div "Undo" at bounding box center [228, 365] width 13 height 5
click at [219, 287] on div "Undo" at bounding box center [222, 365] width 31 height 13
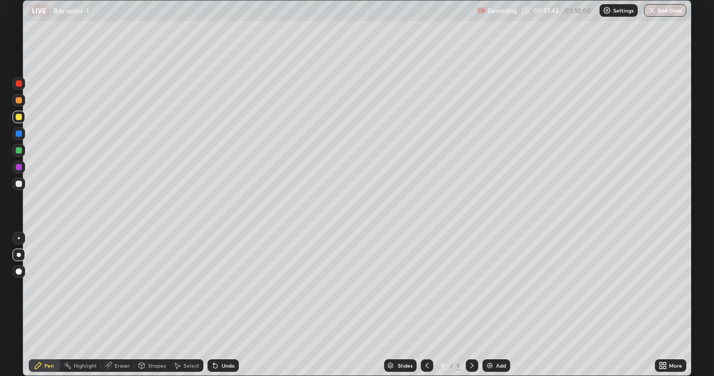
click at [221, 287] on div "Undo" at bounding box center [222, 365] width 31 height 13
click at [217, 287] on icon at bounding box center [215, 366] width 8 height 8
click at [219, 287] on div "Undo" at bounding box center [222, 365] width 31 height 13
click at [17, 185] on div at bounding box center [19, 184] width 6 height 6
click at [213, 287] on icon at bounding box center [215, 366] width 8 height 8
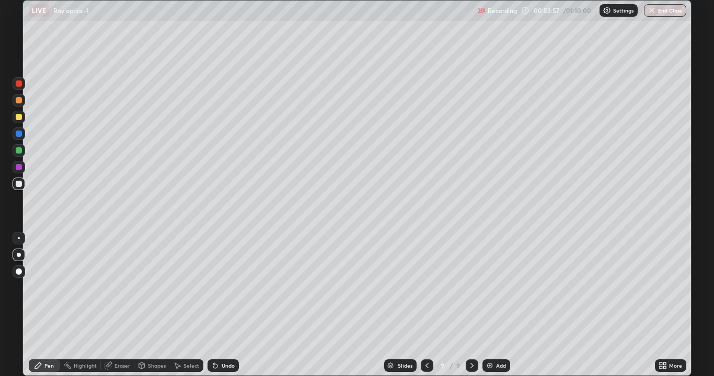
click at [124, 287] on div "Eraser" at bounding box center [122, 365] width 16 height 5
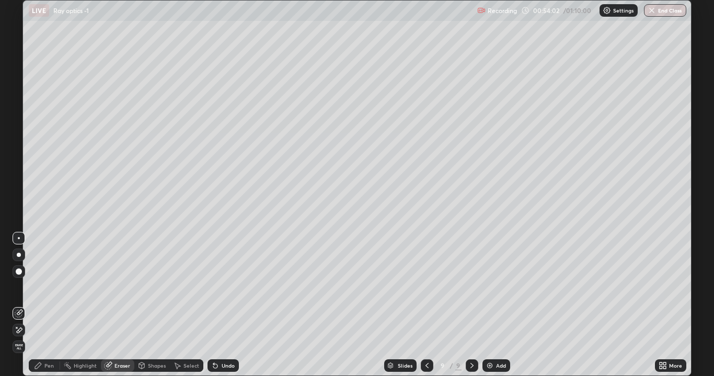
click at [47, 287] on div "Pen" at bounding box center [48, 365] width 9 height 5
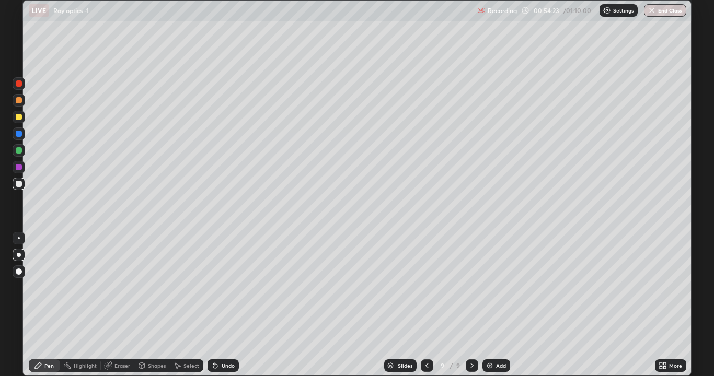
click at [426, 287] on icon at bounding box center [427, 366] width 8 height 8
click at [427, 287] on icon at bounding box center [426, 365] width 3 height 5
click at [472, 287] on icon at bounding box center [472, 366] width 8 height 8
click at [425, 287] on icon at bounding box center [427, 366] width 8 height 8
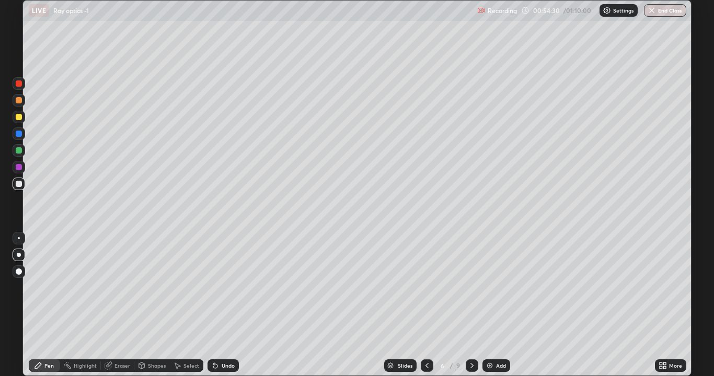
click at [428, 287] on icon at bounding box center [427, 366] width 8 height 8
click at [466, 287] on div at bounding box center [472, 365] width 13 height 13
click at [469, 287] on icon at bounding box center [472, 366] width 8 height 8
click at [472, 287] on icon at bounding box center [472, 366] width 8 height 8
click at [471, 287] on icon at bounding box center [472, 366] width 8 height 8
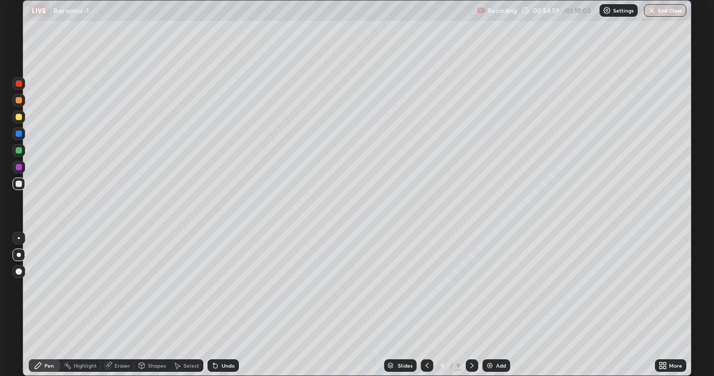
click at [214, 287] on icon at bounding box center [215, 366] width 8 height 8
click at [212, 287] on icon at bounding box center [215, 366] width 8 height 8
click at [214, 287] on icon at bounding box center [215, 366] width 8 height 8
click at [215, 287] on icon at bounding box center [215, 366] width 4 height 4
click at [214, 287] on icon at bounding box center [215, 366] width 4 height 4
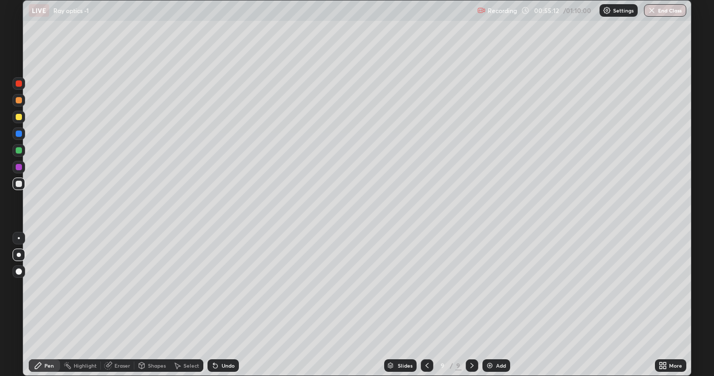
click at [214, 287] on icon at bounding box center [215, 366] width 8 height 8
click at [115, 287] on div "Eraser" at bounding box center [122, 365] width 16 height 5
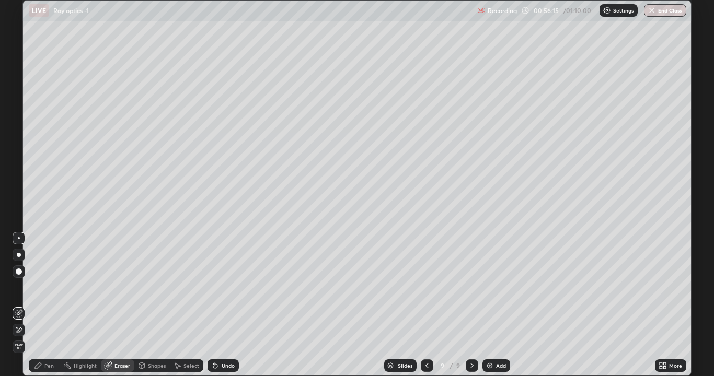
click at [19, 287] on icon at bounding box center [20, 330] width 6 height 5
click at [48, 287] on div "Pen" at bounding box center [48, 365] width 9 height 5
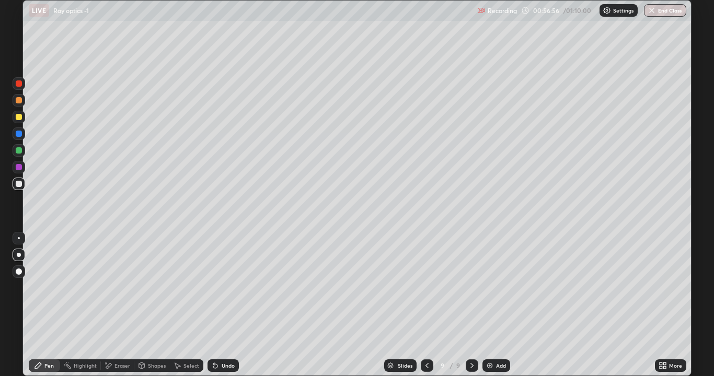
click at [149, 287] on div "Shapes" at bounding box center [157, 365] width 18 height 5
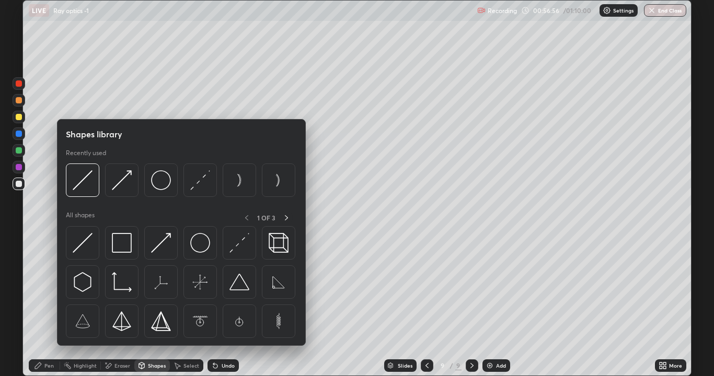
click at [122, 287] on div "Eraser" at bounding box center [122, 365] width 16 height 5
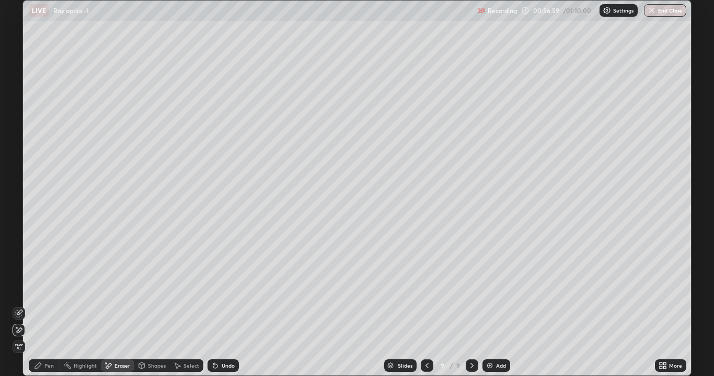
click at [42, 287] on div "Pen" at bounding box center [44, 365] width 31 height 13
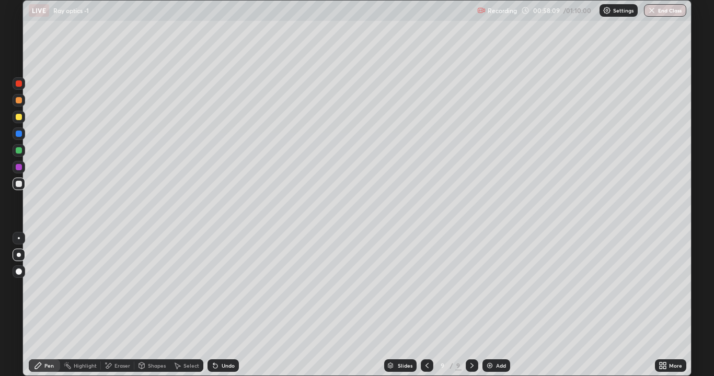
click at [19, 116] on div at bounding box center [19, 117] width 6 height 6
click at [107, 287] on icon at bounding box center [108, 366] width 8 height 9
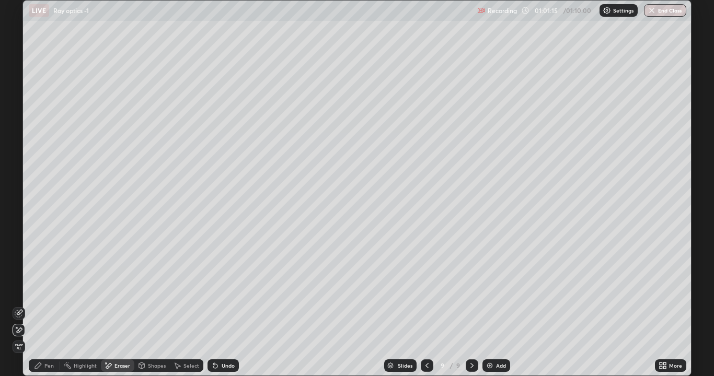
click at [47, 287] on div "Pen" at bounding box center [48, 365] width 9 height 5
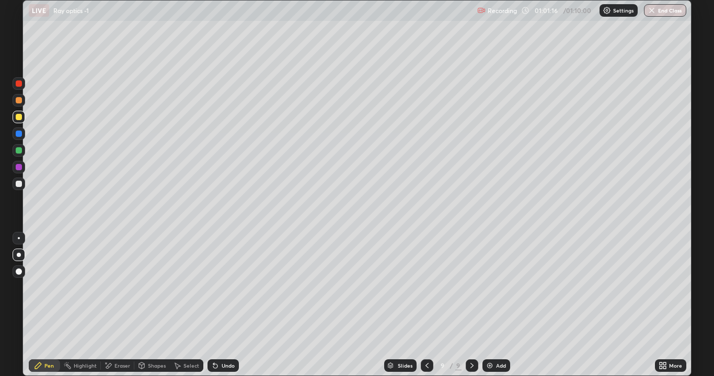
click at [44, 287] on div "Pen" at bounding box center [44, 365] width 31 height 13
click at [49, 287] on div "Pen" at bounding box center [44, 365] width 31 height 13
click at [222, 287] on div "Undo" at bounding box center [222, 365] width 31 height 13
click at [226, 287] on div "Undo" at bounding box center [228, 365] width 13 height 5
click at [229, 287] on div "Undo" at bounding box center [228, 365] width 13 height 5
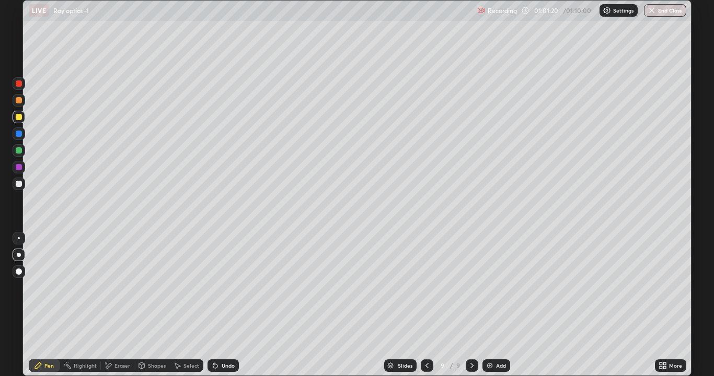
click at [233, 287] on div "Undo" at bounding box center [228, 365] width 13 height 5
click at [236, 287] on div "Undo" at bounding box center [222, 365] width 31 height 13
click at [214, 287] on icon at bounding box center [215, 366] width 4 height 4
click at [200, 287] on div "Select" at bounding box center [186, 365] width 33 height 13
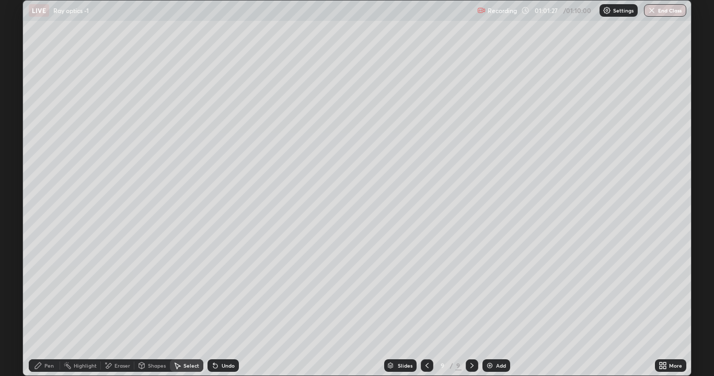
click at [47, 287] on div "Pen" at bounding box center [44, 365] width 31 height 13
click at [677, 10] on button "End Class" at bounding box center [665, 10] width 42 height 13
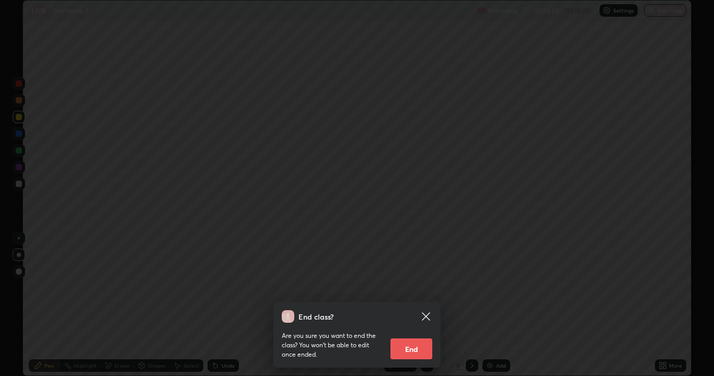
click at [416, 287] on button "End" at bounding box center [411, 349] width 42 height 21
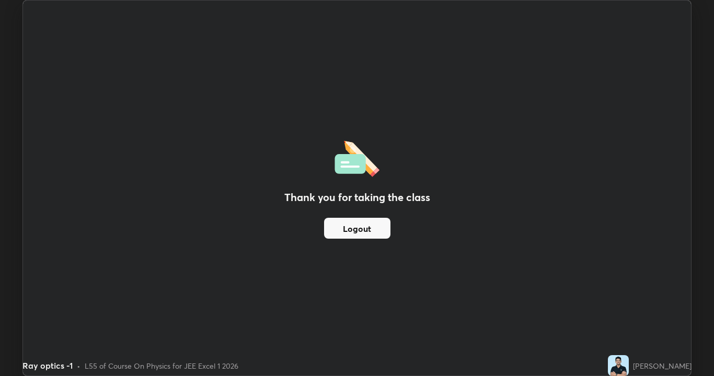
click at [254, 287] on div "Thank you for taking the class Logout" at bounding box center [357, 188] width 668 height 375
click at [348, 231] on button "Logout" at bounding box center [357, 228] width 66 height 21
click at [344, 228] on button "Logout" at bounding box center [357, 228] width 66 height 21
click at [343, 227] on button "Logout" at bounding box center [357, 228] width 66 height 21
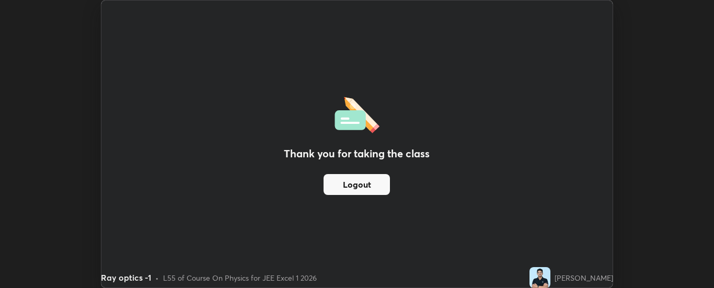
scroll to position [51963, 51537]
